Goal: Connect with others: Connect with other users

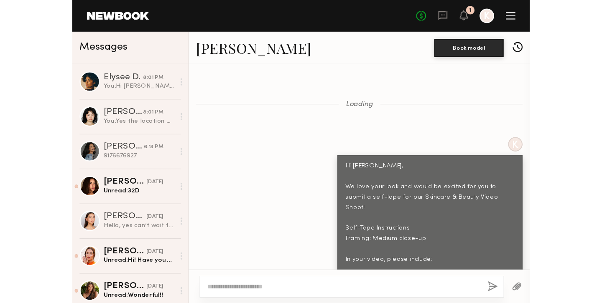
scroll to position [824, 0]
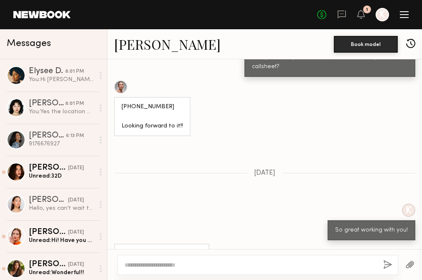
click at [404, 14] on div at bounding box center [404, 14] width 9 height 1
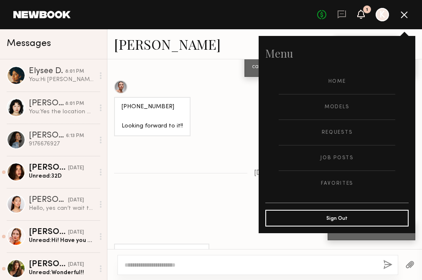
click at [359, 15] on icon at bounding box center [361, 14] width 7 height 6
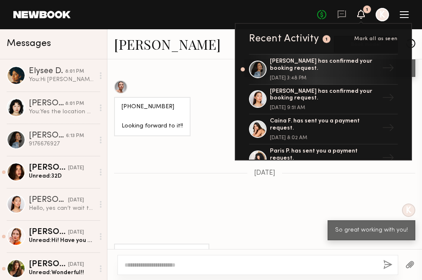
click at [399, 18] on div "No fees up to $5,000 1 Recent Activity 1 Mark all as seen Andrea P. has confirm…" at bounding box center [363, 14] width 92 height 13
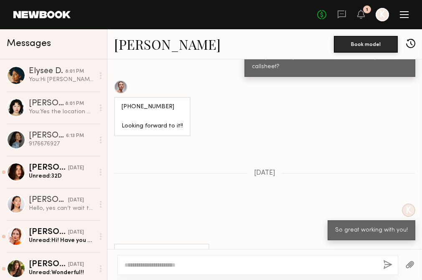
click at [402, 16] on div at bounding box center [404, 14] width 9 height 7
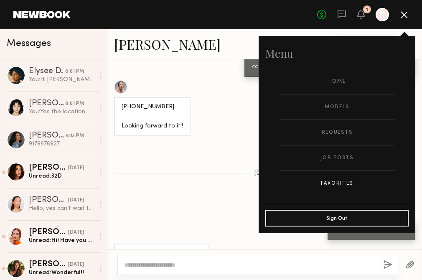
click at [342, 179] on link "Favorites" at bounding box center [337, 183] width 117 height 25
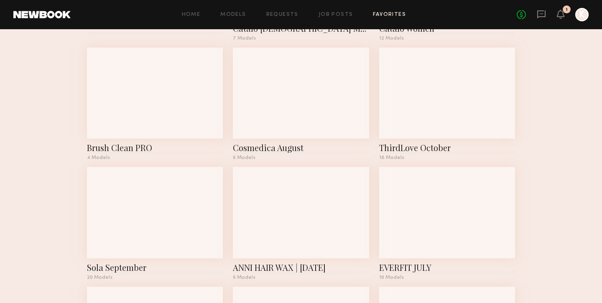
scroll to position [169, 0]
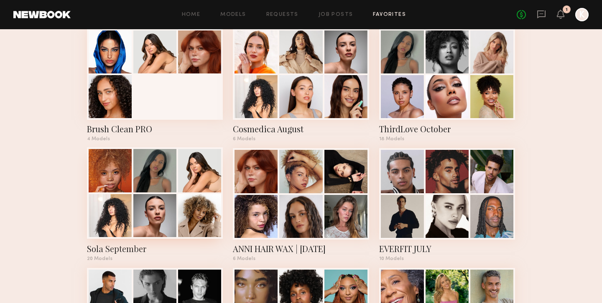
click at [170, 169] on div at bounding box center [154, 170] width 43 height 43
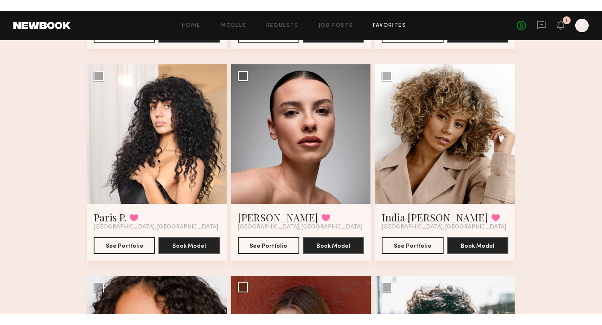
scroll to position [258, 0]
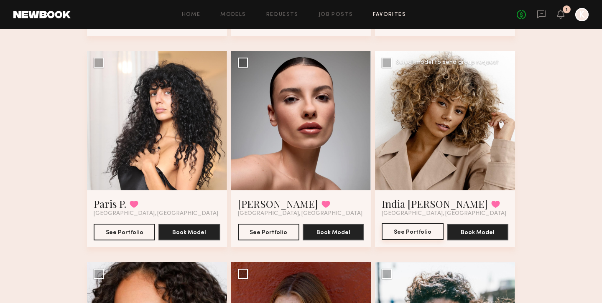
click at [399, 226] on button "See Portfolio" at bounding box center [412, 232] width 61 height 17
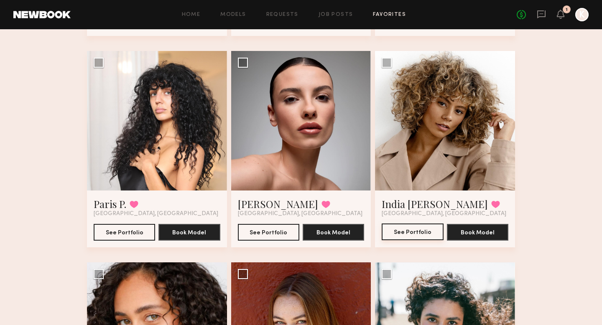
scroll to position [215, 0]
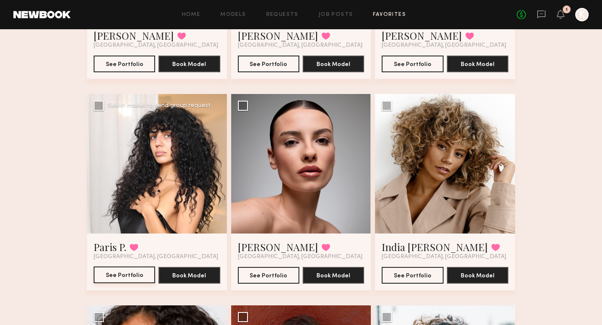
click at [119, 277] on button "See Portfolio" at bounding box center [124, 275] width 61 height 17
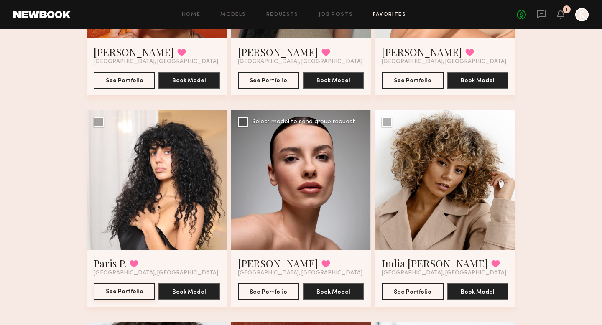
scroll to position [211, 0]
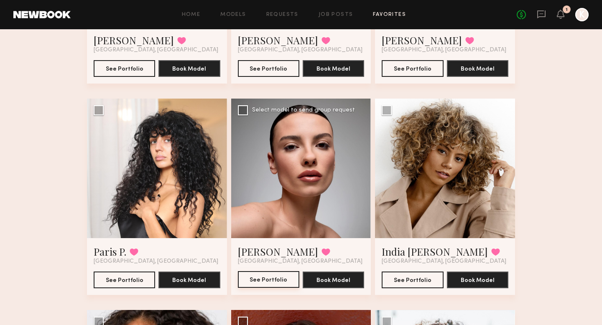
click at [260, 276] on button "See Portfolio" at bounding box center [268, 279] width 61 height 17
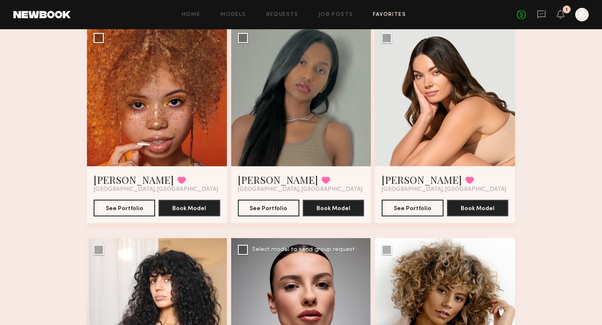
scroll to position [67, 0]
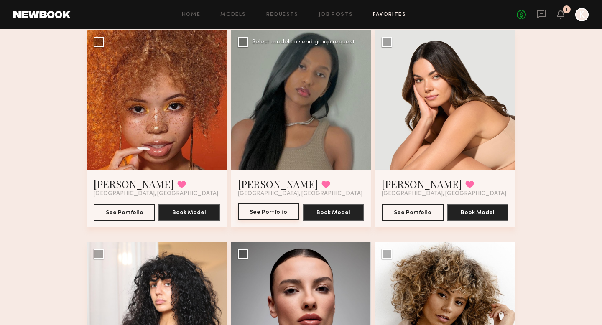
click at [276, 211] on button "See Portfolio" at bounding box center [268, 212] width 61 height 17
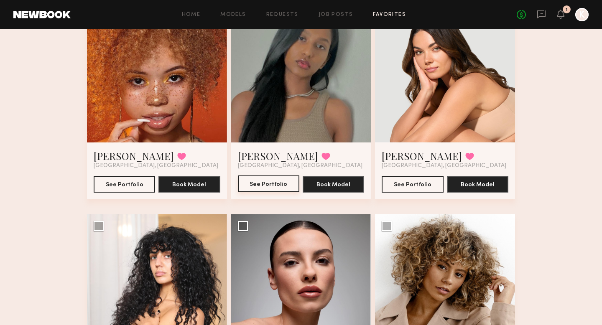
scroll to position [90, 0]
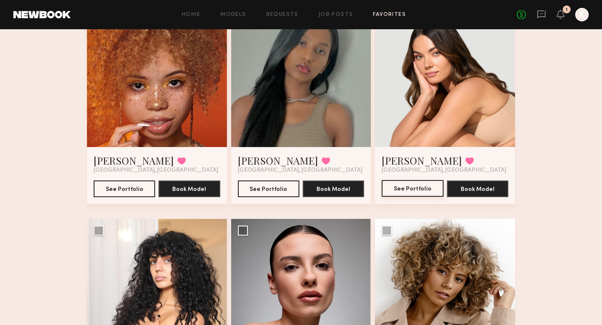
click at [422, 184] on button "See Portfolio" at bounding box center [412, 188] width 61 height 17
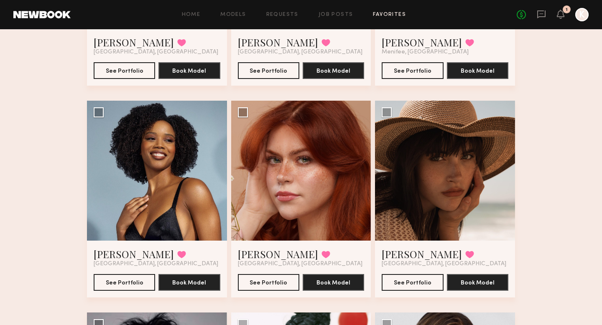
scroll to position [632, 0]
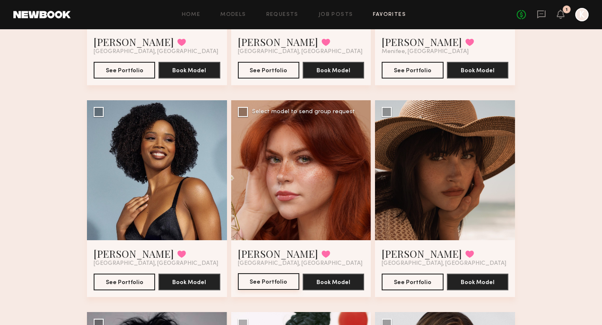
click at [253, 280] on button "See Portfolio" at bounding box center [268, 281] width 61 height 17
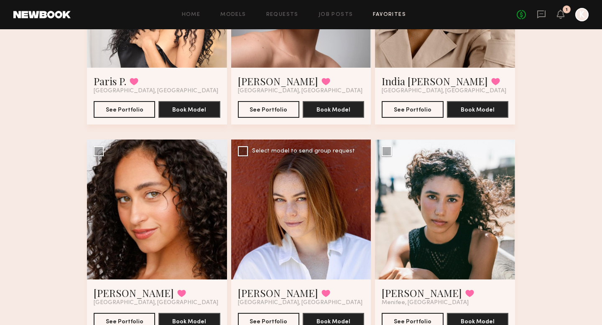
scroll to position [416, 0]
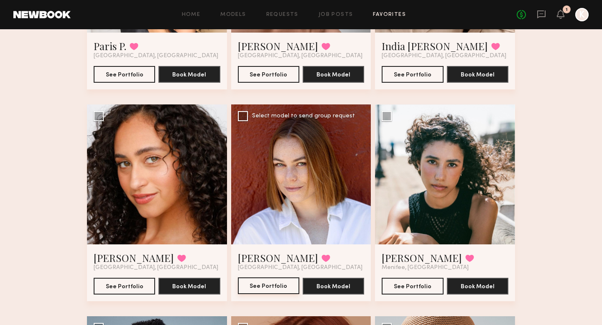
click at [264, 280] on button "See Portfolio" at bounding box center [268, 285] width 61 height 17
click at [128, 280] on button "See Portfolio" at bounding box center [124, 285] width 61 height 17
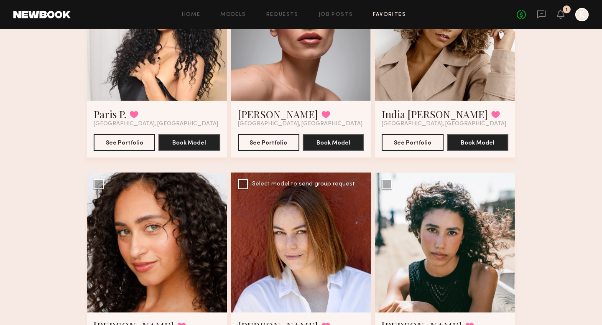
scroll to position [187, 0]
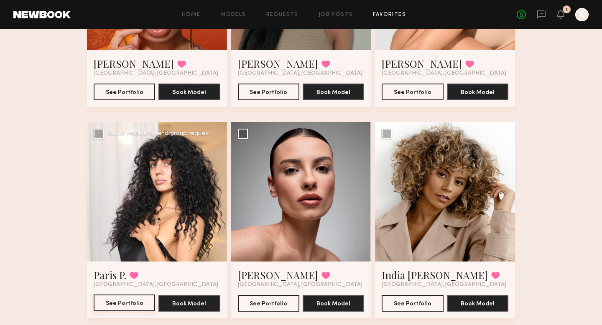
click at [127, 280] on button "See Portfolio" at bounding box center [124, 303] width 61 height 17
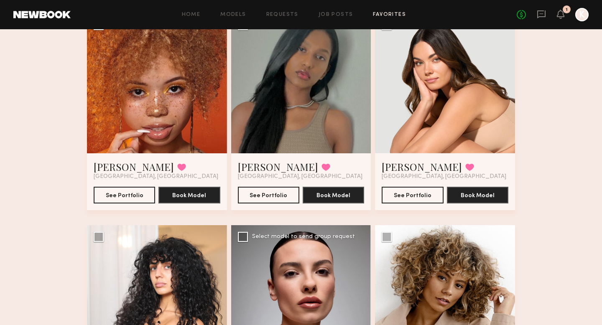
scroll to position [83, 0]
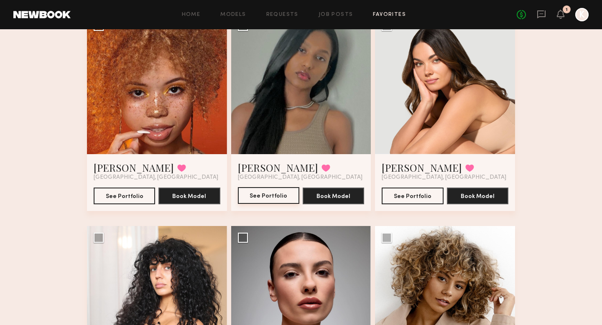
click at [281, 195] on button "See Portfolio" at bounding box center [268, 195] width 61 height 17
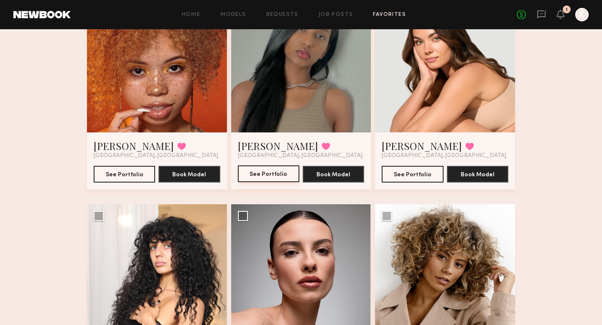
scroll to position [72, 0]
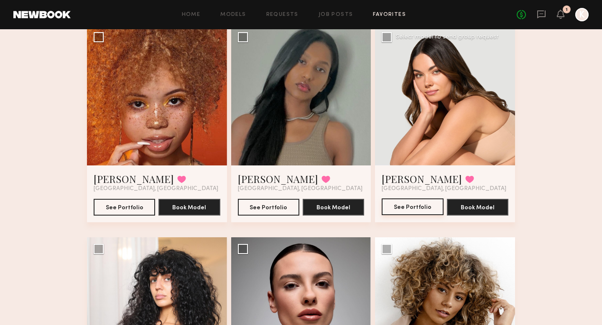
click at [411, 210] on button "See Portfolio" at bounding box center [412, 206] width 61 height 17
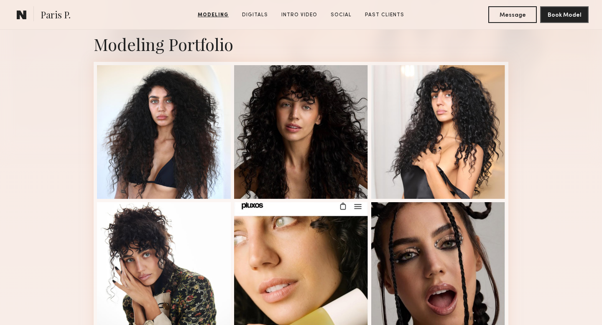
scroll to position [183, 0]
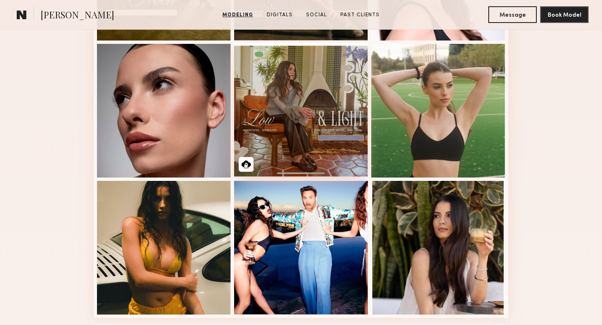
scroll to position [478, 0]
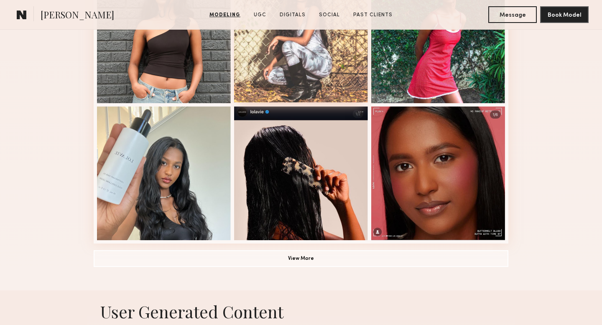
scroll to position [424, 0]
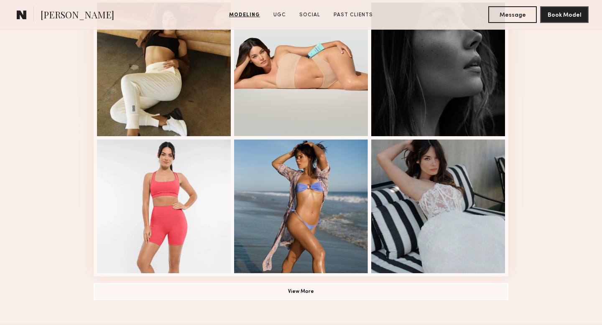
scroll to position [519, 0]
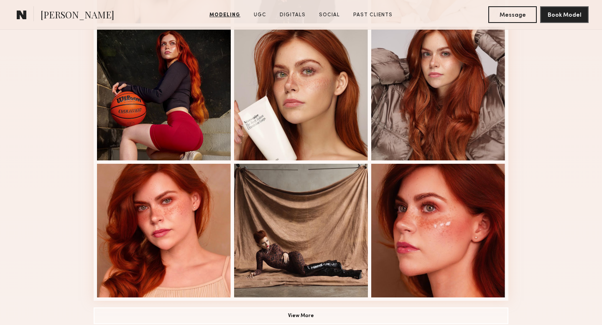
scroll to position [516, 0]
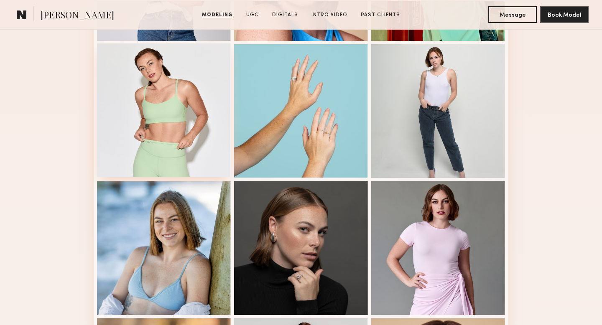
scroll to position [357, 0]
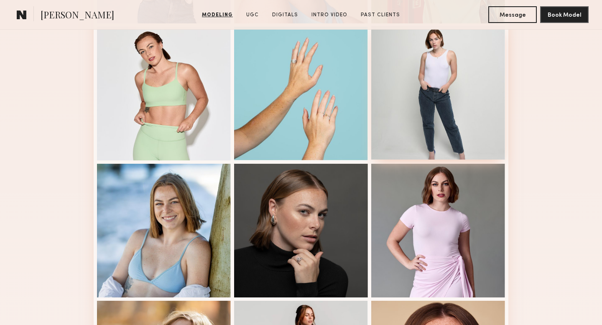
click at [419, 125] on div at bounding box center [438, 93] width 134 height 134
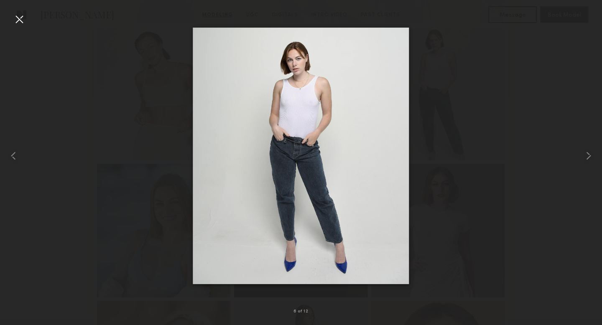
click at [23, 23] on div at bounding box center [19, 19] width 13 height 13
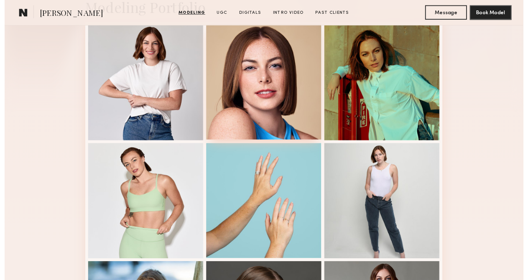
scroll to position [208, 0]
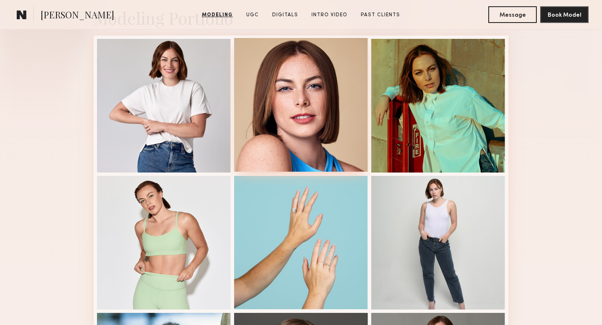
click at [300, 126] on div at bounding box center [301, 105] width 134 height 134
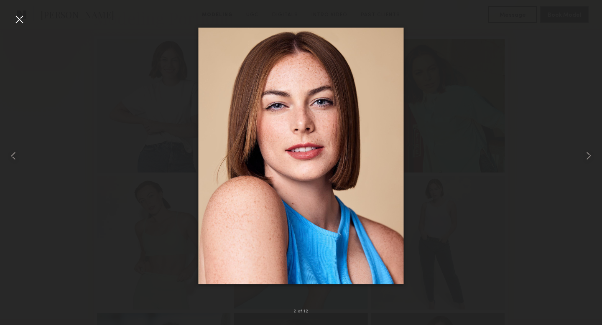
click at [16, 21] on div at bounding box center [19, 19] width 13 height 13
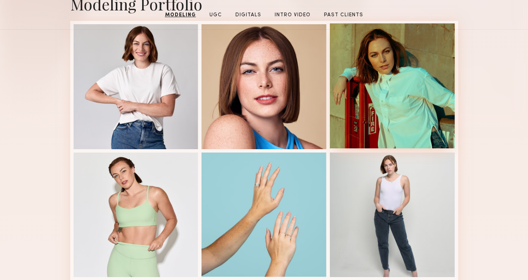
scroll to position [0, 0]
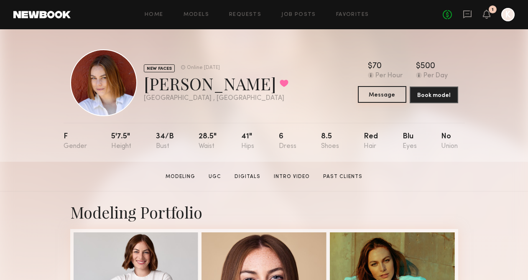
click at [365, 98] on button "Message" at bounding box center [382, 94] width 48 height 17
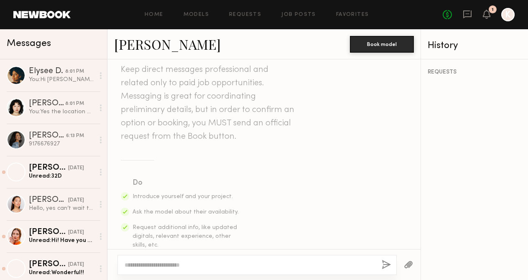
scroll to position [145, 0]
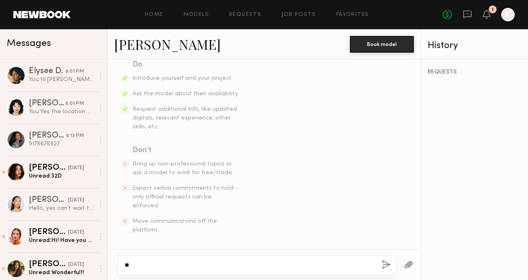
type textarea "*"
click at [218, 267] on textarea "**********" at bounding box center [250, 265] width 250 height 8
type textarea "**********"
click at [383, 263] on button "button" at bounding box center [386, 265] width 9 height 10
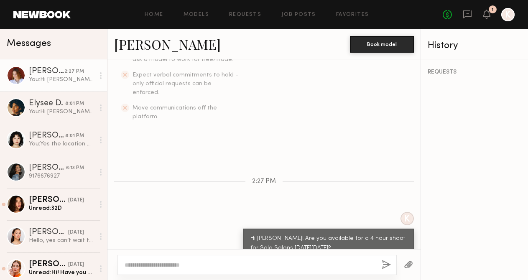
click at [67, 69] on div "2:27 PM" at bounding box center [74, 72] width 20 height 8
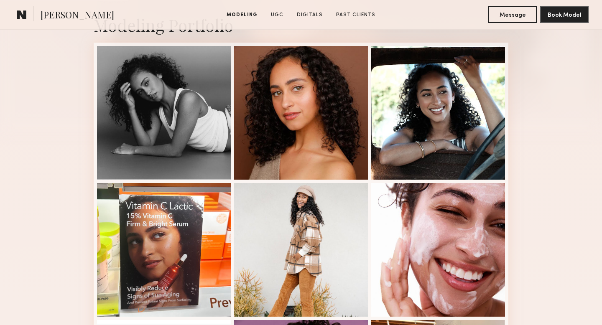
scroll to position [242, 0]
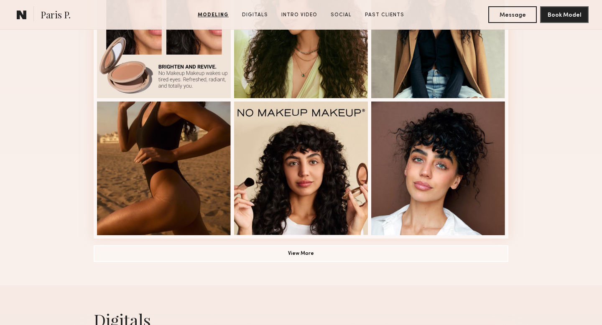
scroll to position [557, 0]
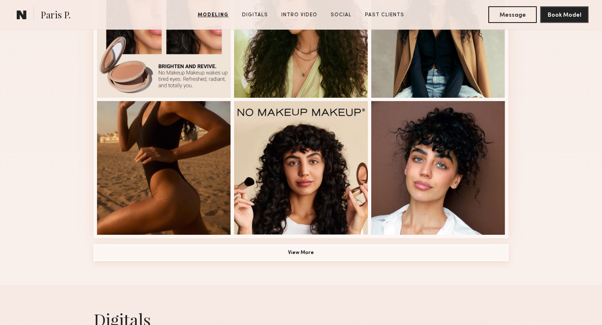
click at [276, 253] on button "View More" at bounding box center [301, 252] width 415 height 17
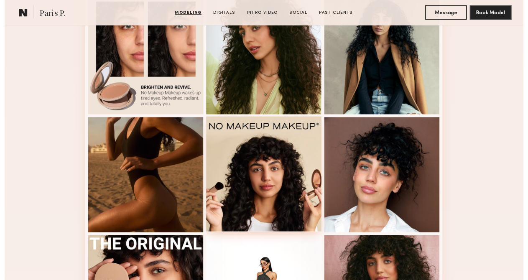
scroll to position [356, 0]
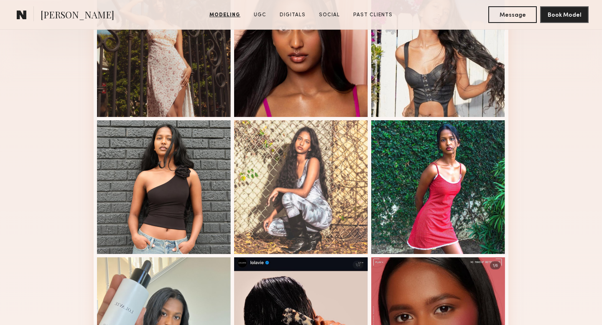
scroll to position [265, 0]
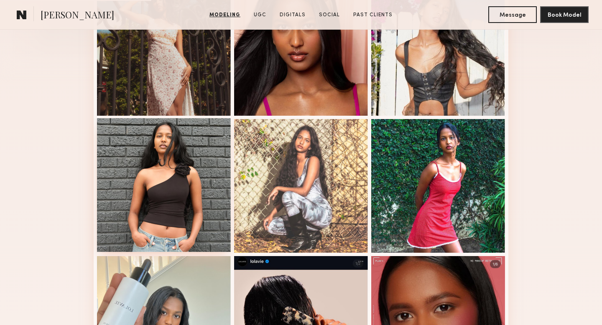
click at [193, 194] on div at bounding box center [164, 185] width 134 height 134
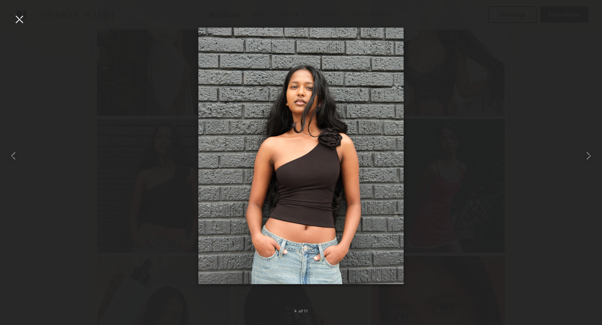
click at [21, 19] on div at bounding box center [19, 19] width 13 height 13
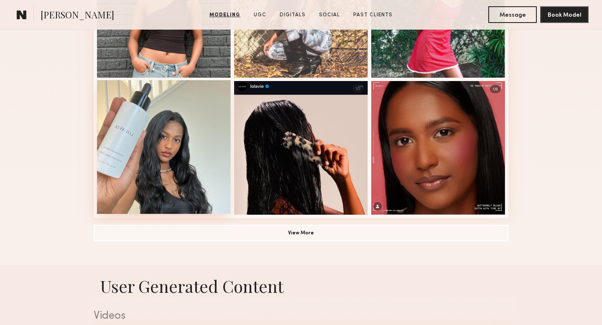
scroll to position [453, 0]
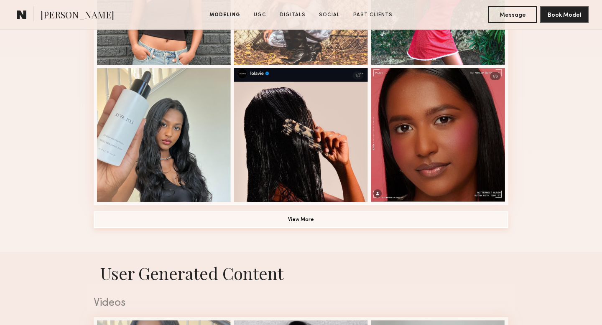
click at [272, 218] on button "View More" at bounding box center [301, 219] width 415 height 17
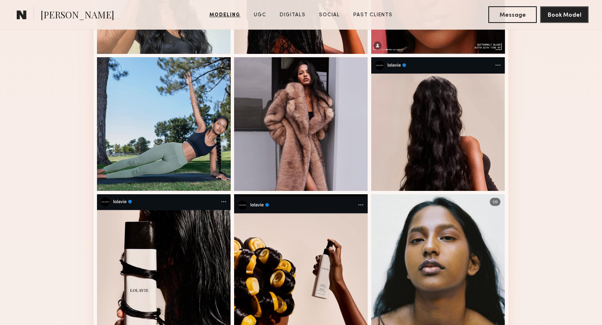
scroll to position [602, 0]
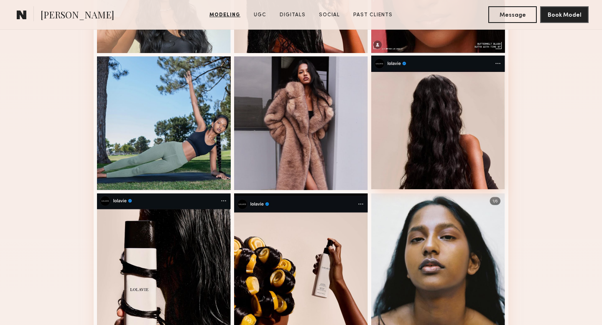
click at [438, 155] on div at bounding box center [438, 123] width 134 height 134
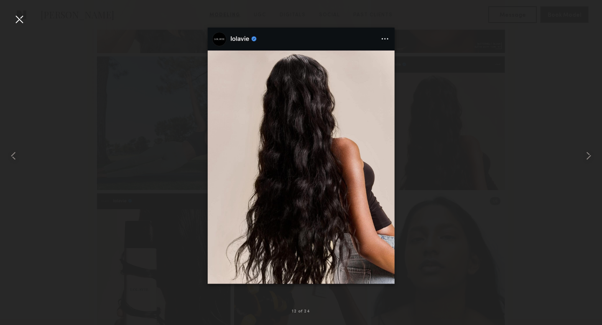
click at [17, 17] on div at bounding box center [19, 19] width 13 height 13
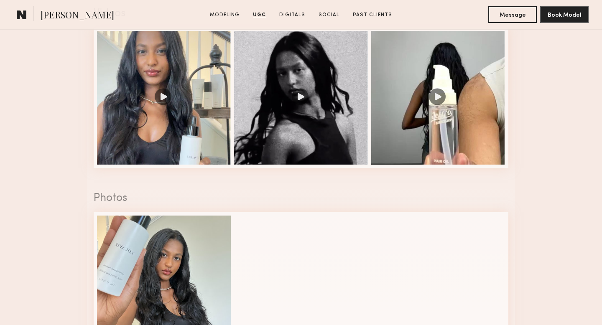
scroll to position [1404, 0]
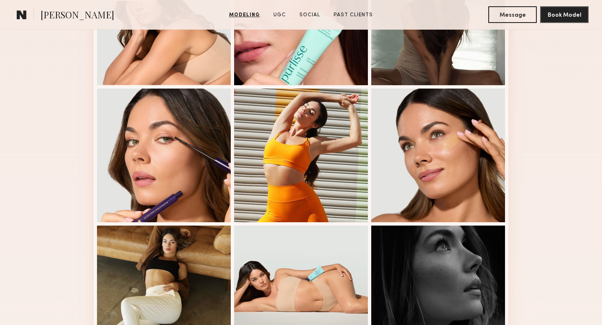
scroll to position [295, 0]
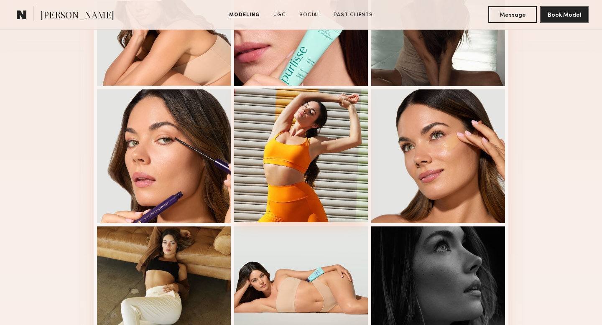
click at [294, 174] on div at bounding box center [301, 156] width 134 height 134
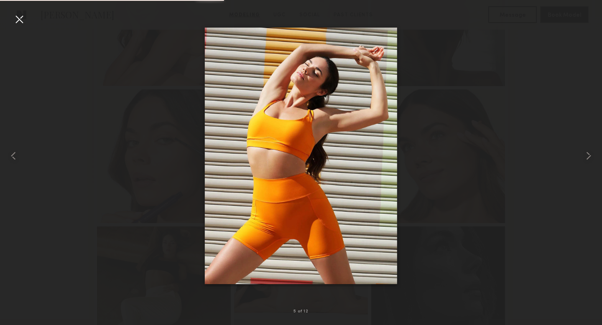
click at [17, 23] on div at bounding box center [19, 19] width 13 height 13
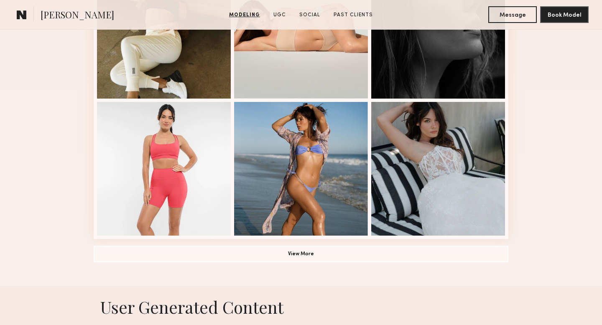
scroll to position [556, 0]
click at [241, 261] on button "View More" at bounding box center [301, 254] width 415 height 17
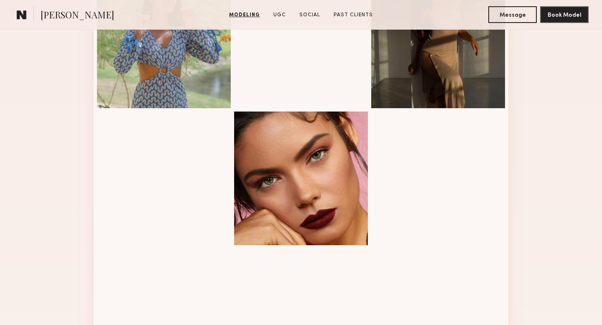
scroll to position [820, 0]
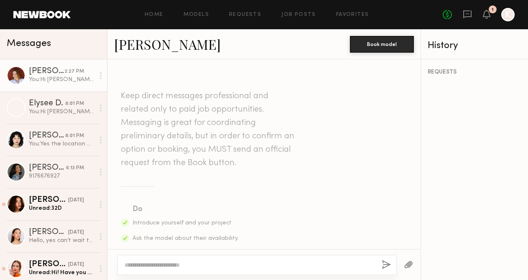
scroll to position [258, 0]
